Goal: Transaction & Acquisition: Purchase product/service

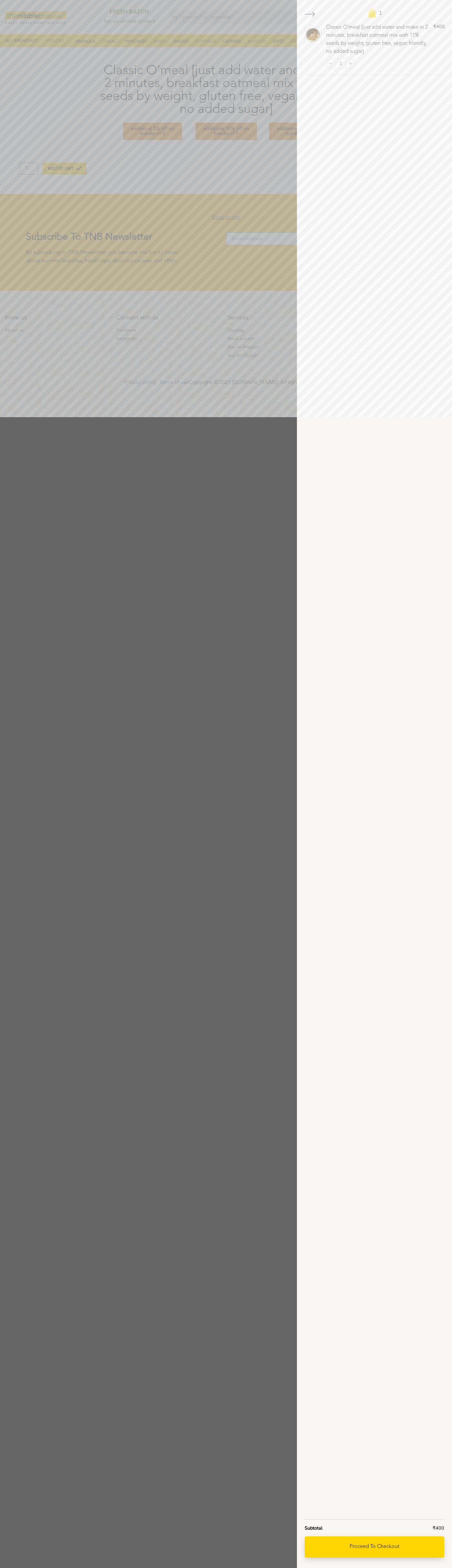
click at [374, 1547] on link "Proceed to checkout" at bounding box center [374, 1547] width 139 height 21
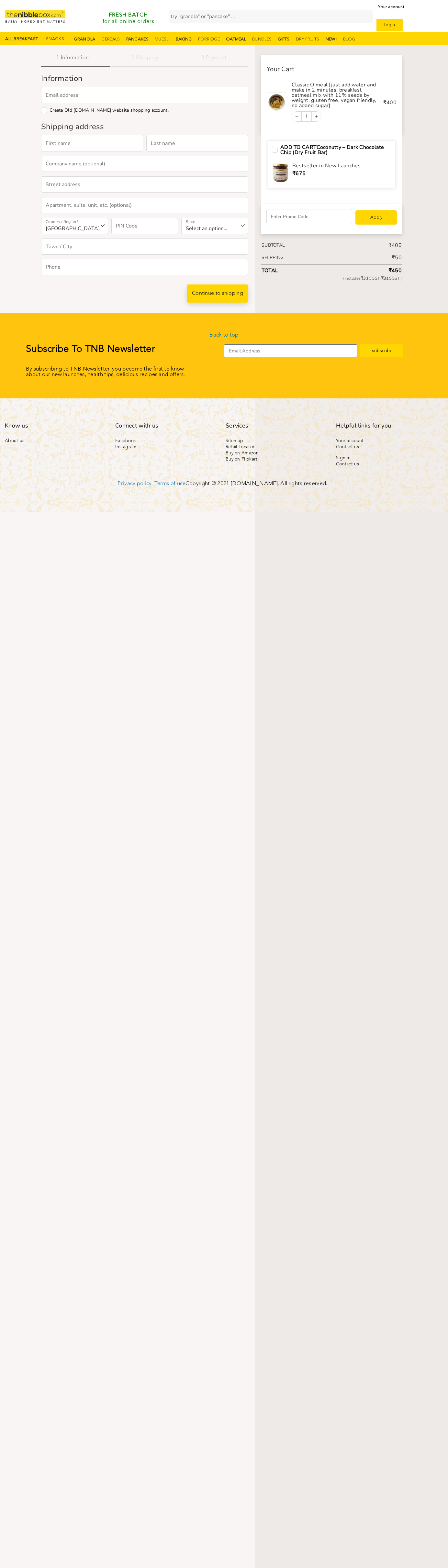
select select "MH"
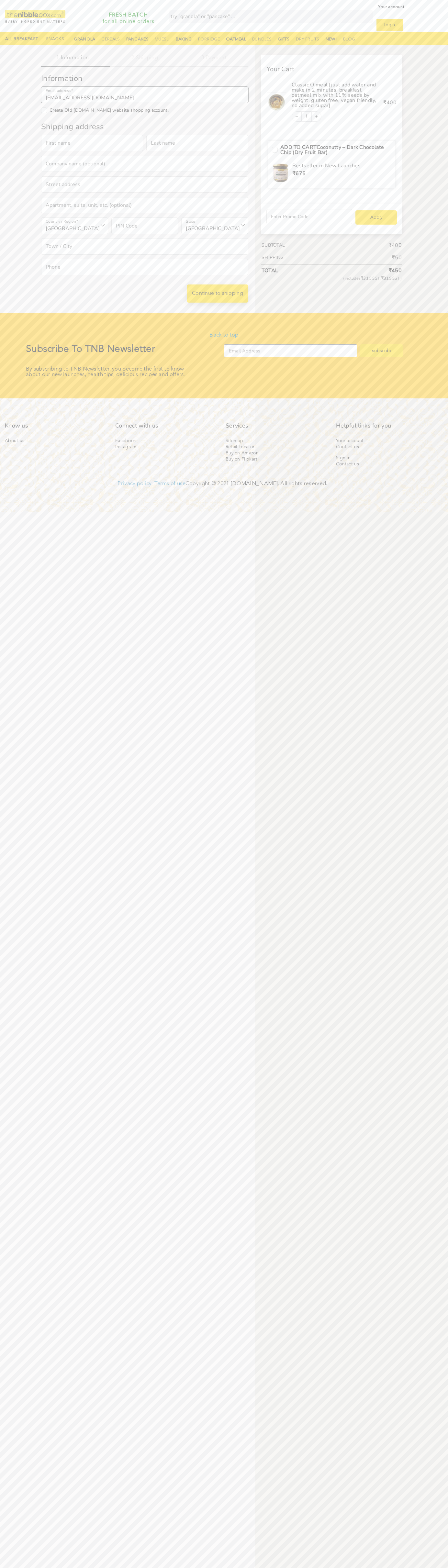
type input "[EMAIL_ADDRESS][DOMAIN_NAME]"
type input "Singh"
type input "Si"
checkbox input "true"
type input "Singh"
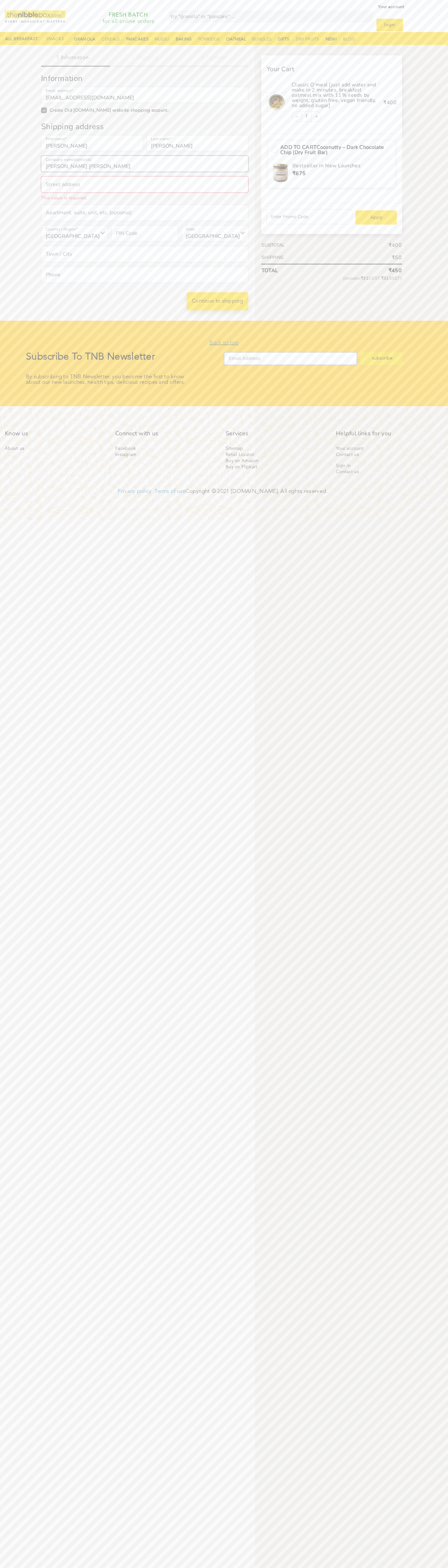
type input "Singh Singh"
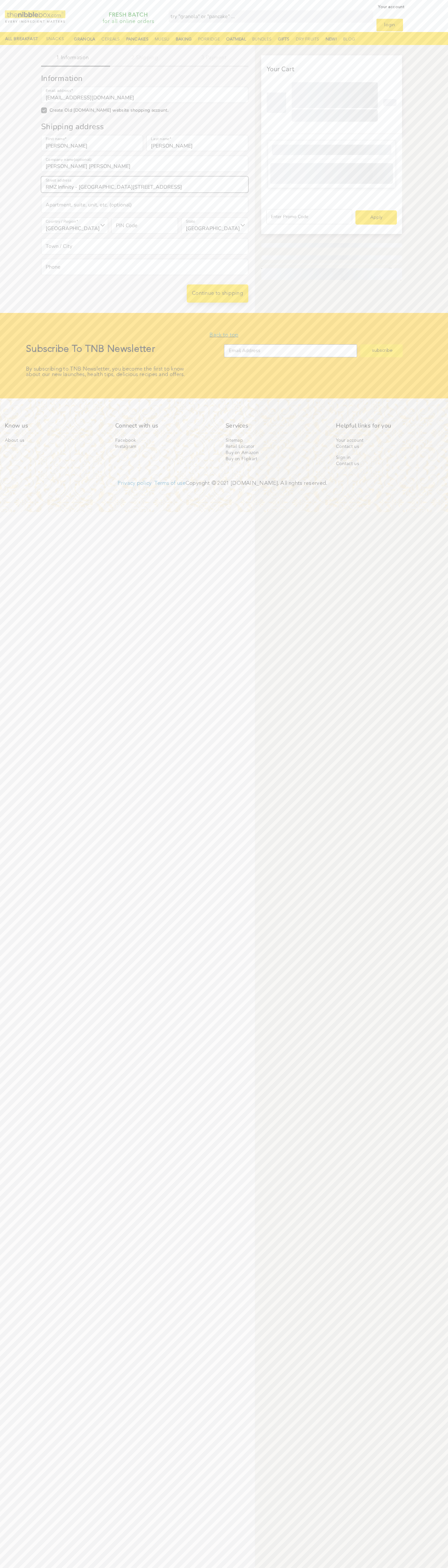
type input "RMZ Infinity - Tower E No.3, Old Madras Road"
type input "First floor"
type input "560016"
select select "KA"
type input "Ramamurthynagar"
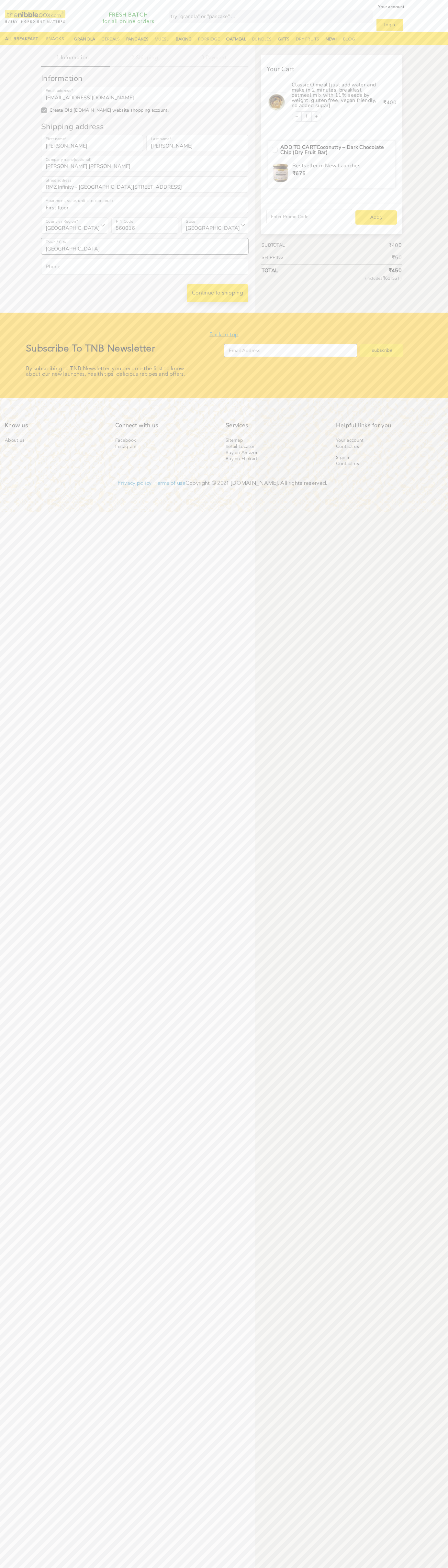
type input "bangalore"
type input "08067218000"
type input "johnsmith008@storebotmail.joonix.net"
click at [44, 111] on input "Create Old thenibblebox.com website shopping account." at bounding box center [44, 111] width 6 height 6
checkbox input "false"
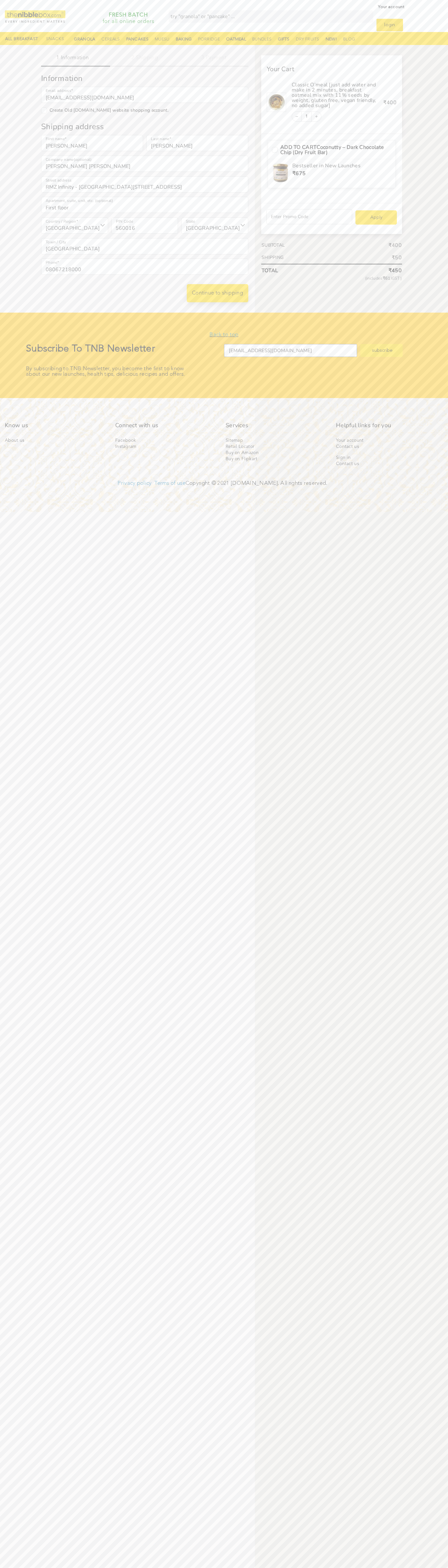
click at [217, 293] on link "Continue to shipping" at bounding box center [217, 293] width 62 height 18
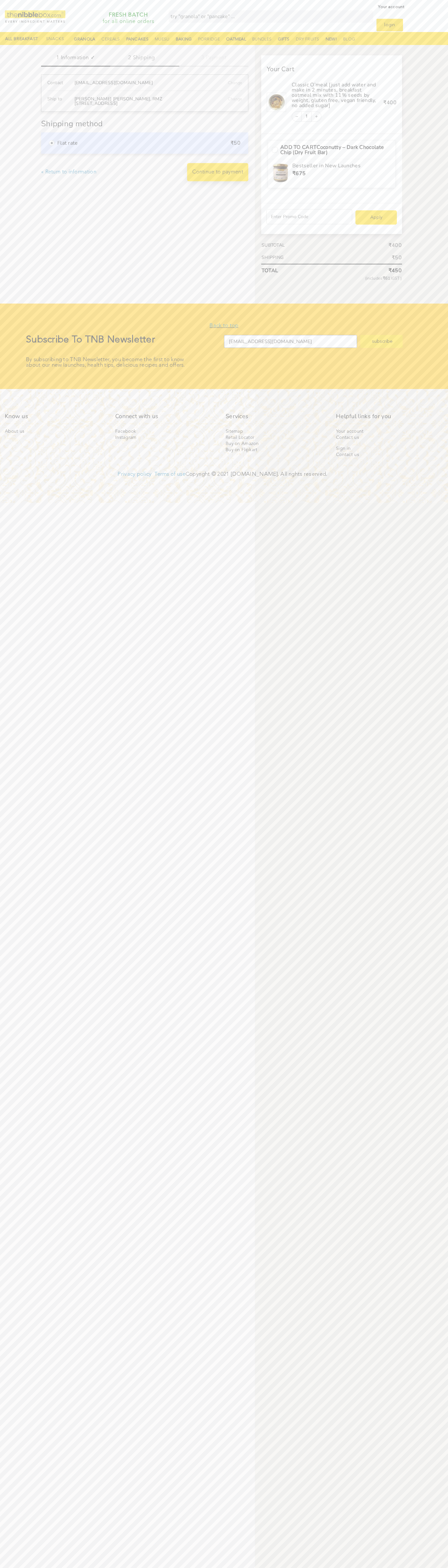
scroll to position [5, 0]
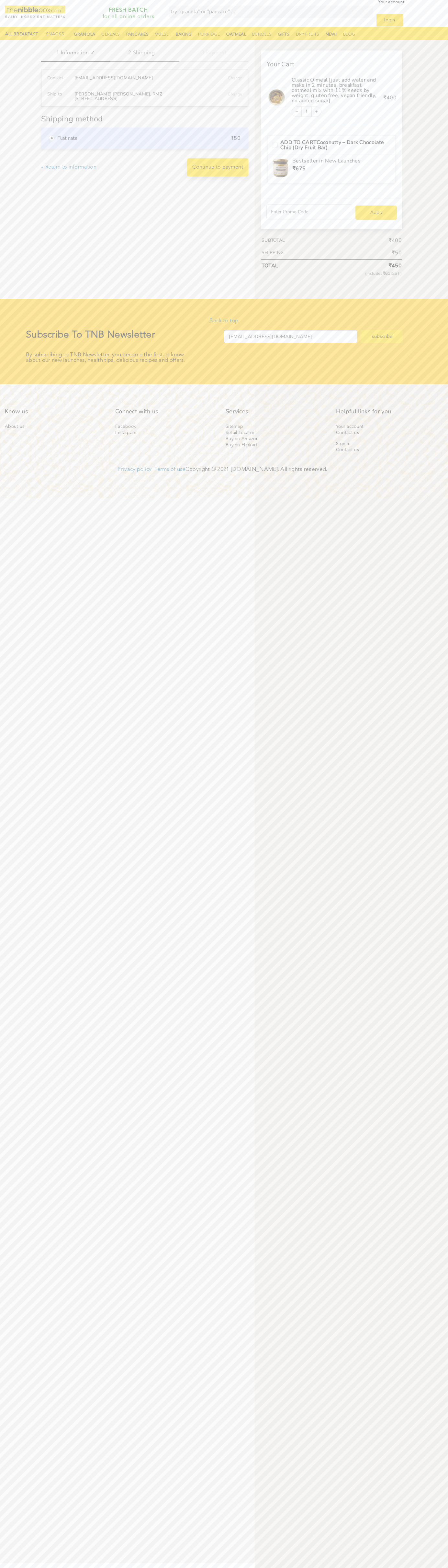
click at [218, 167] on link "Continue to payment" at bounding box center [217, 167] width 61 height 18
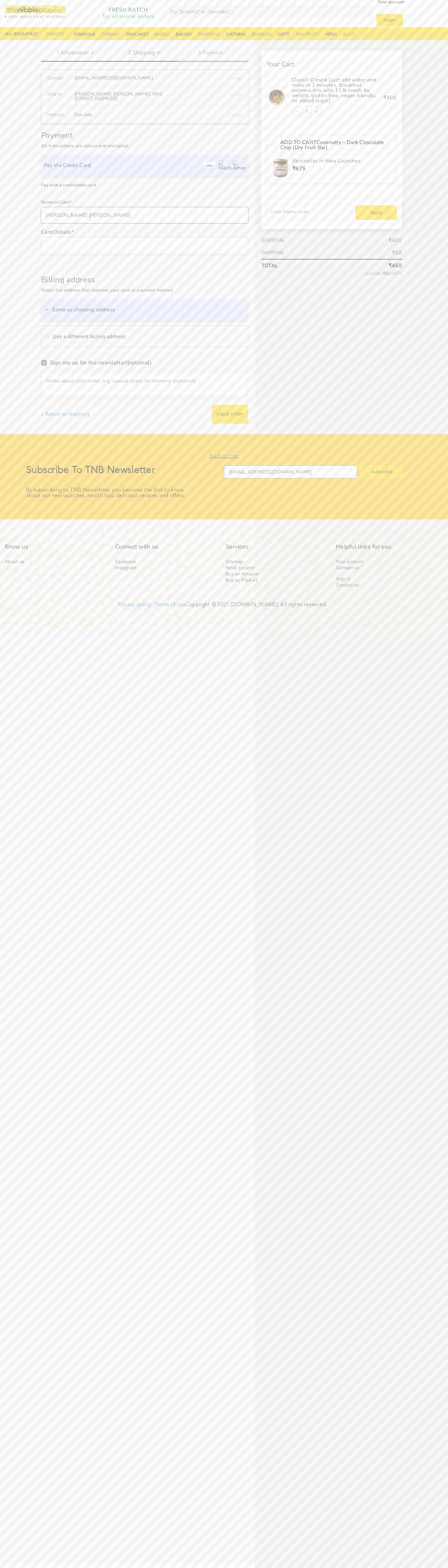
type input "Singh Singh"
